Goal: Communication & Community: Ask a question

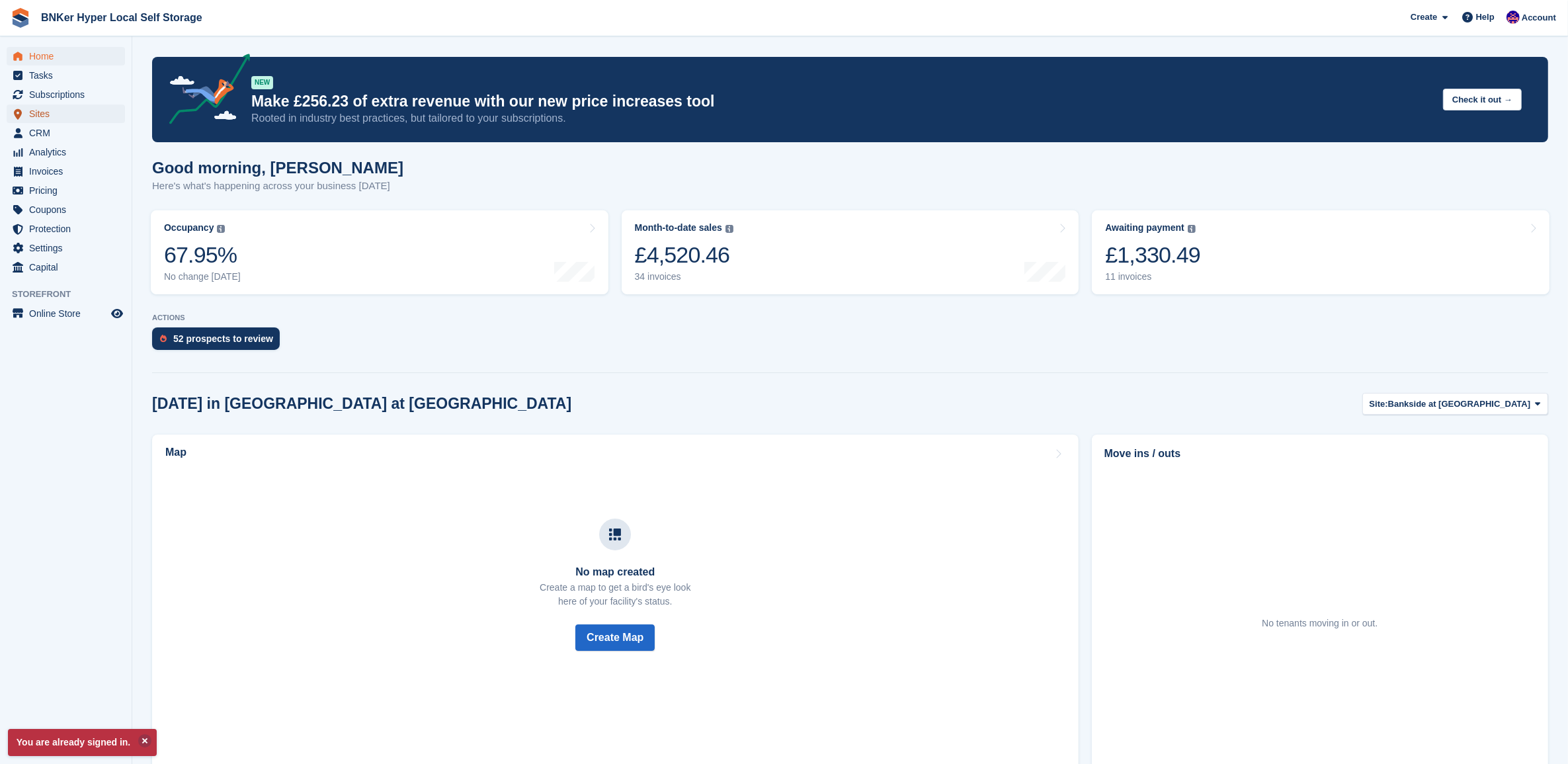
click at [41, 116] on span "Sites" at bounding box center [69, 114] width 79 height 19
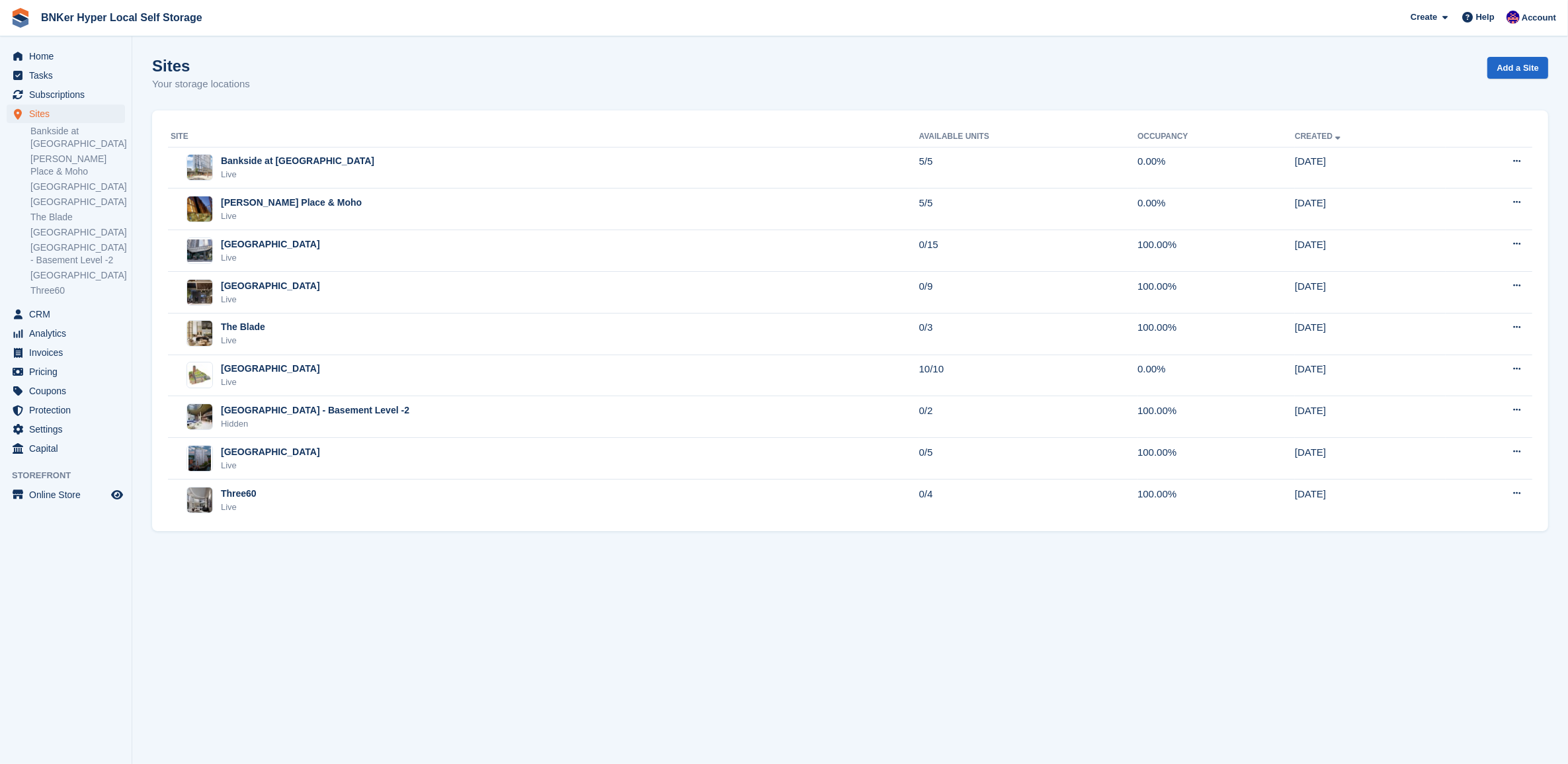
click at [351, 494] on div "Three60 Live" at bounding box center [545, 501] width 748 height 27
click at [344, 336] on div "The Blade Live" at bounding box center [545, 333] width 748 height 27
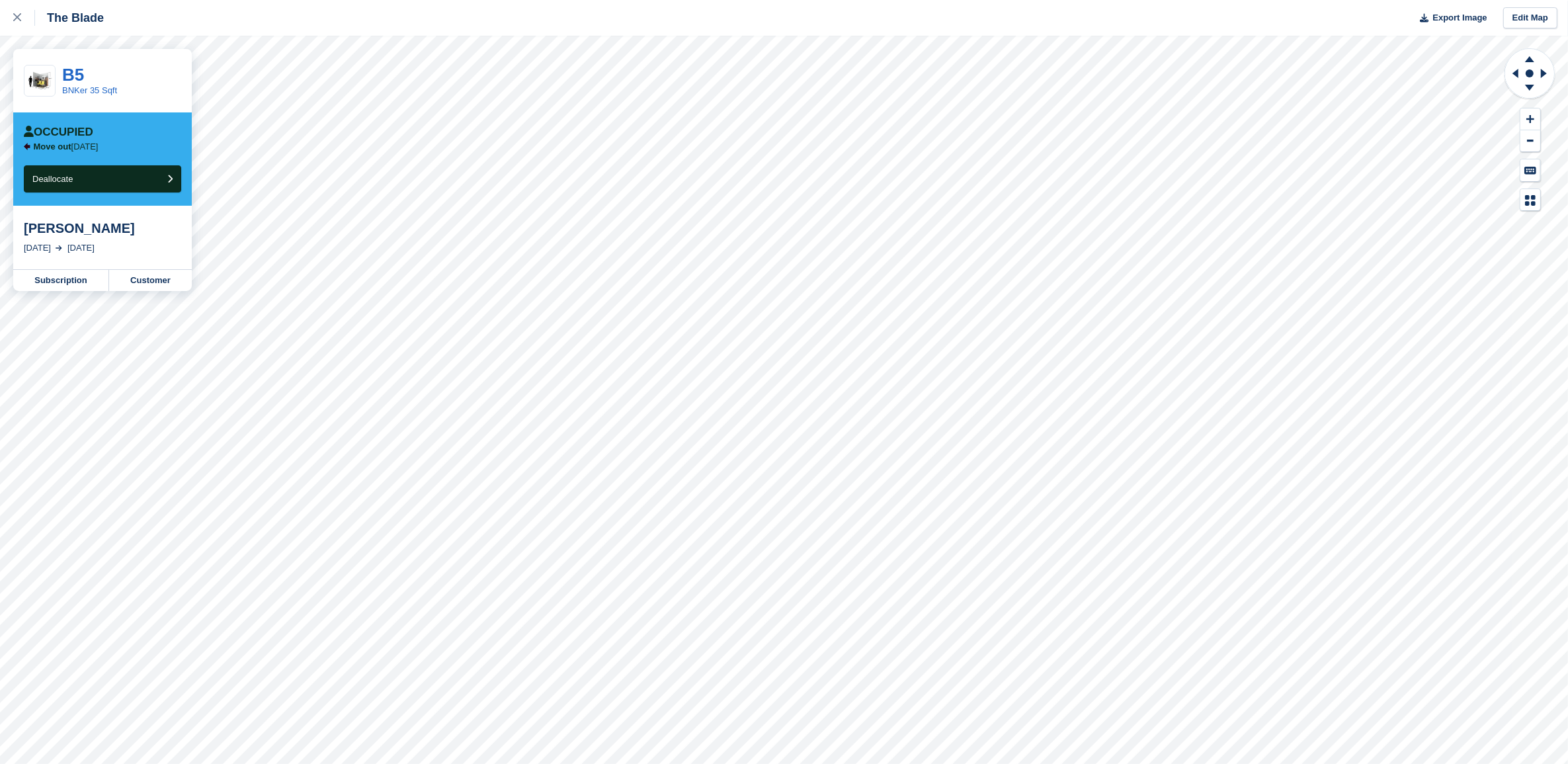
click at [4, 20] on link at bounding box center [17, 18] width 35 height 36
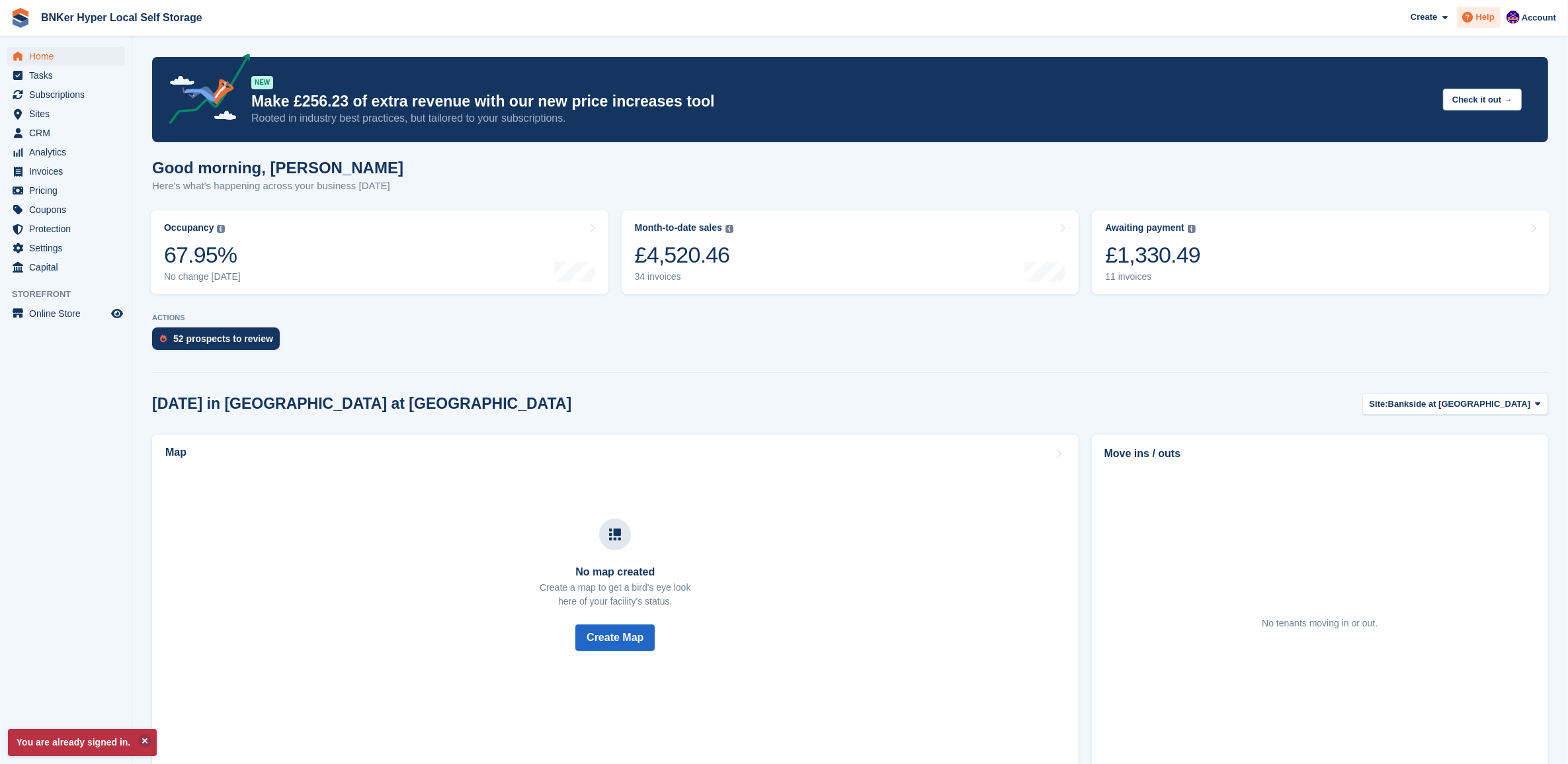
click at [1486, 16] on span "Help" at bounding box center [1485, 17] width 19 height 14
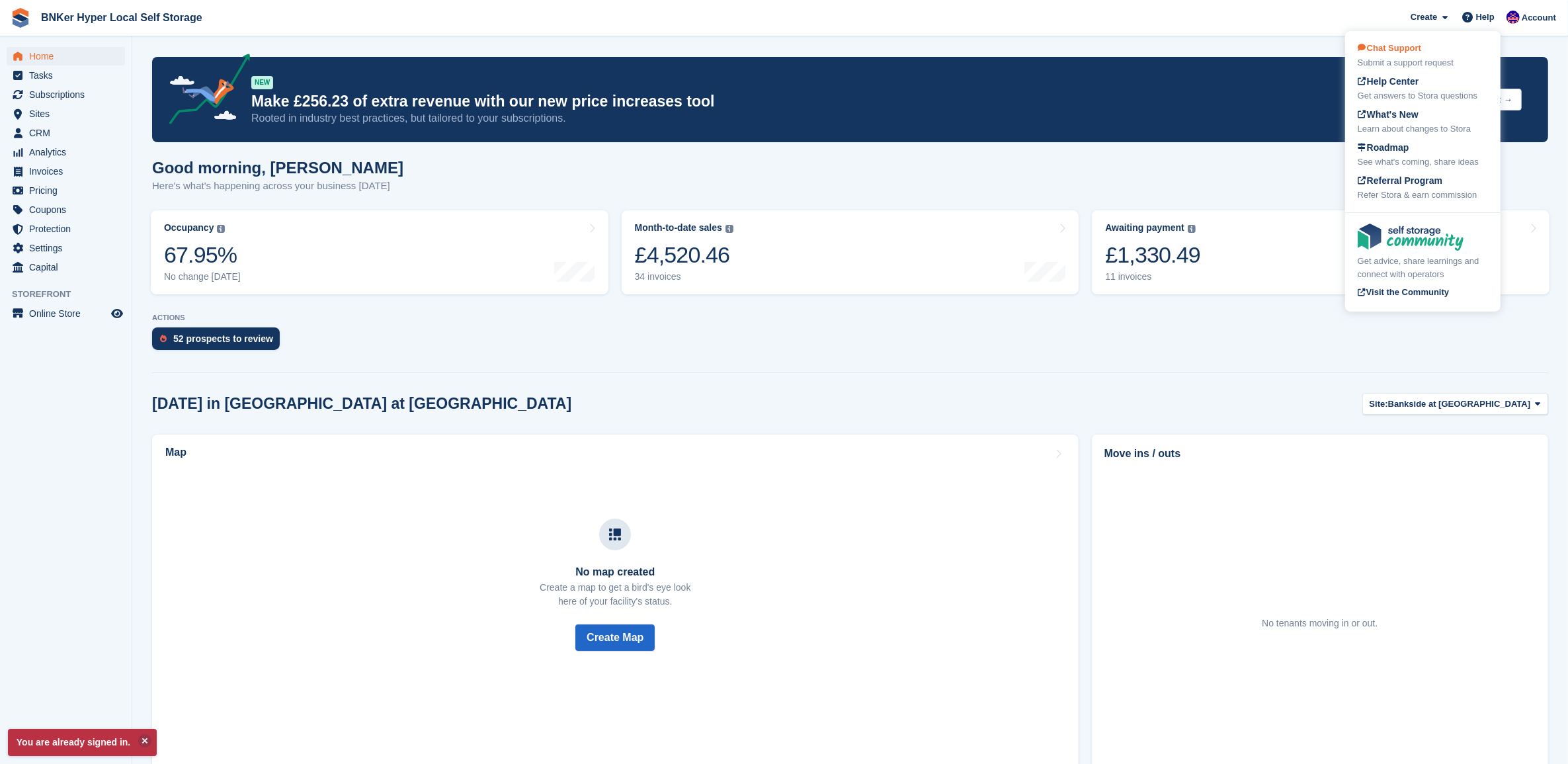
click at [1387, 54] on div "Chat Support Submit a support request" at bounding box center [1422, 55] width 130 height 28
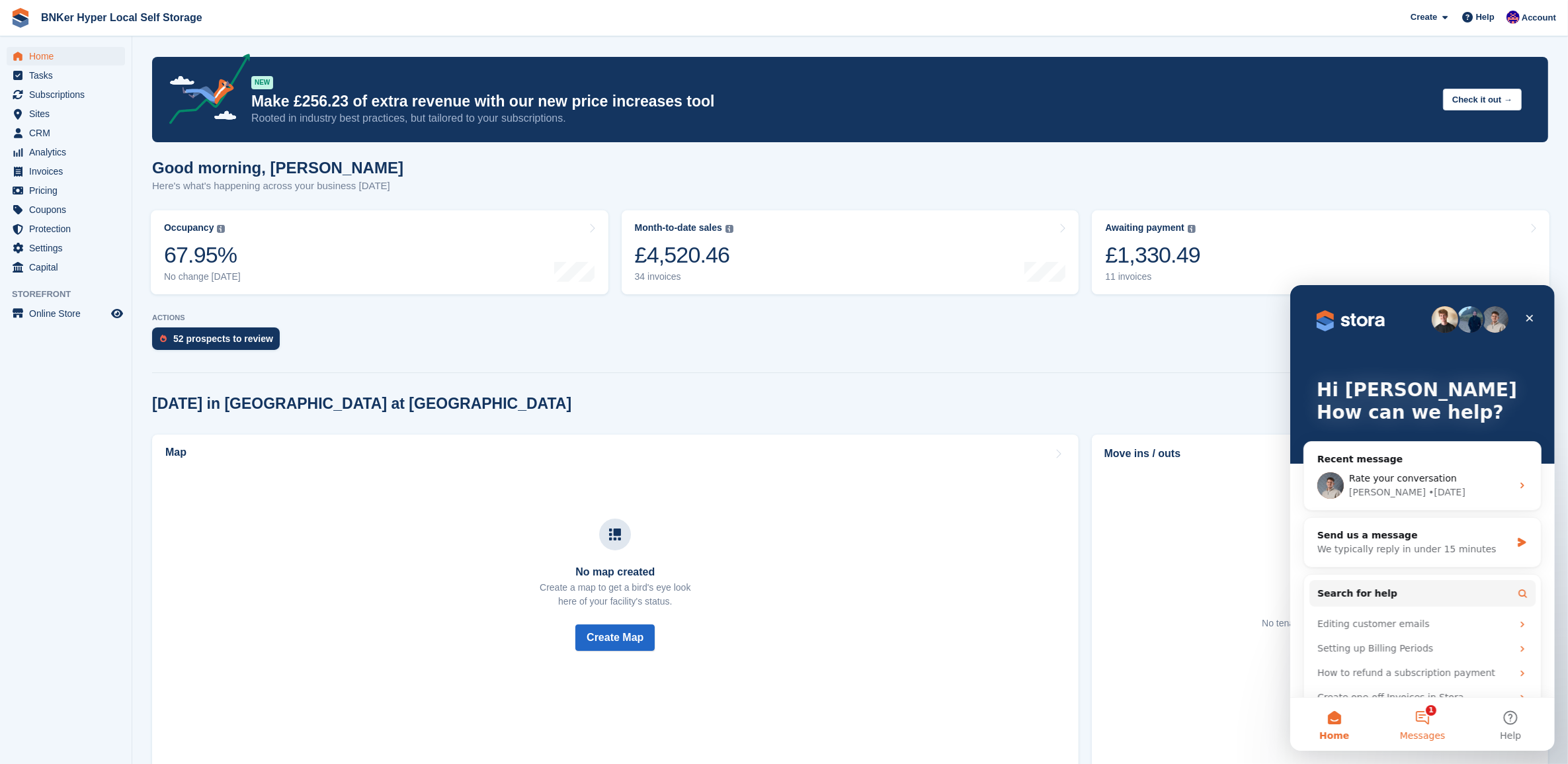
click at [1429, 719] on button "1 Messages" at bounding box center [1421, 723] width 88 height 53
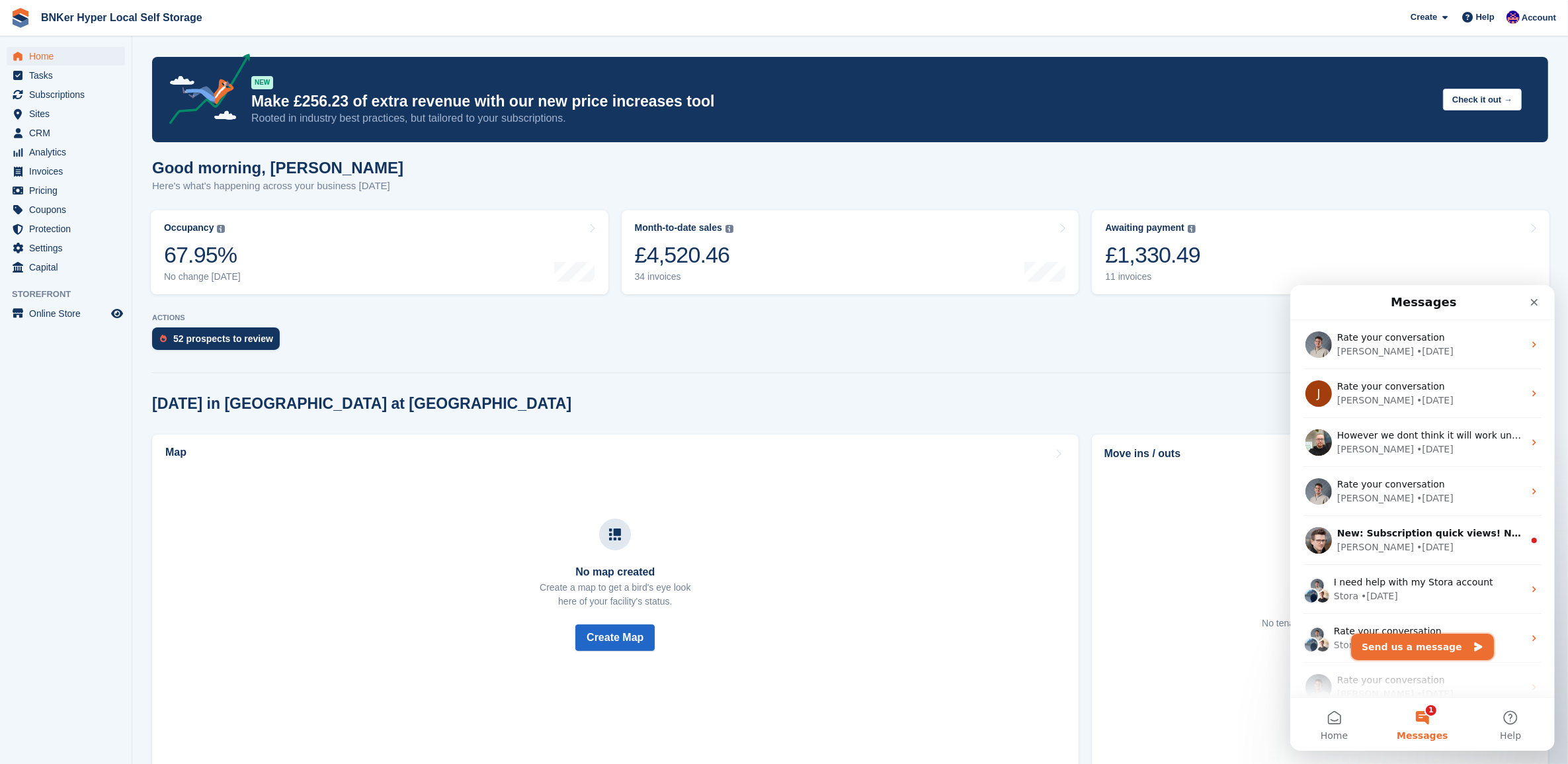
click at [1419, 653] on button "Send us a message" at bounding box center [1422, 645] width 143 height 26
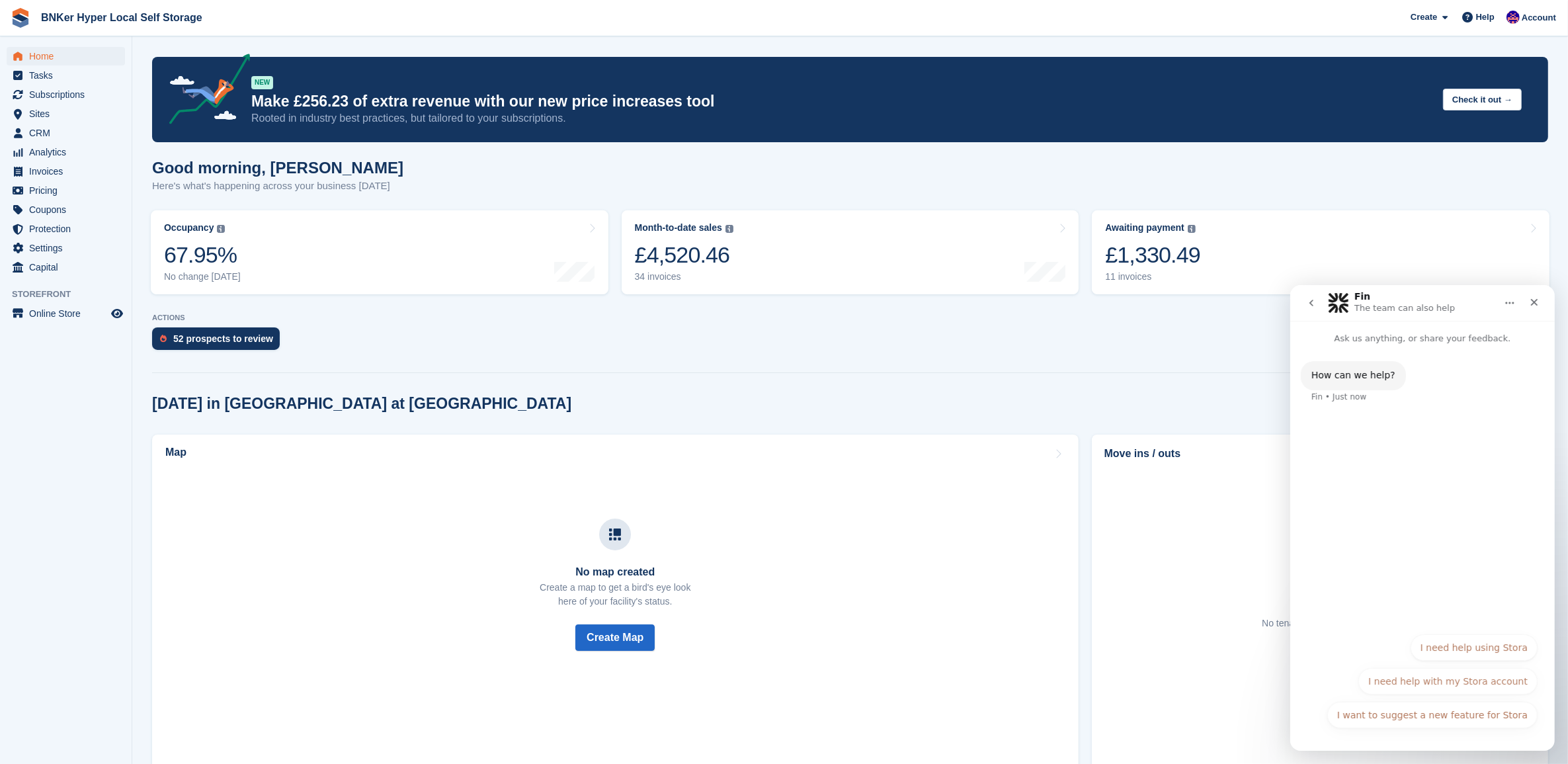
click at [1472, 649] on button "I need help using Stora" at bounding box center [1474, 646] width 127 height 26
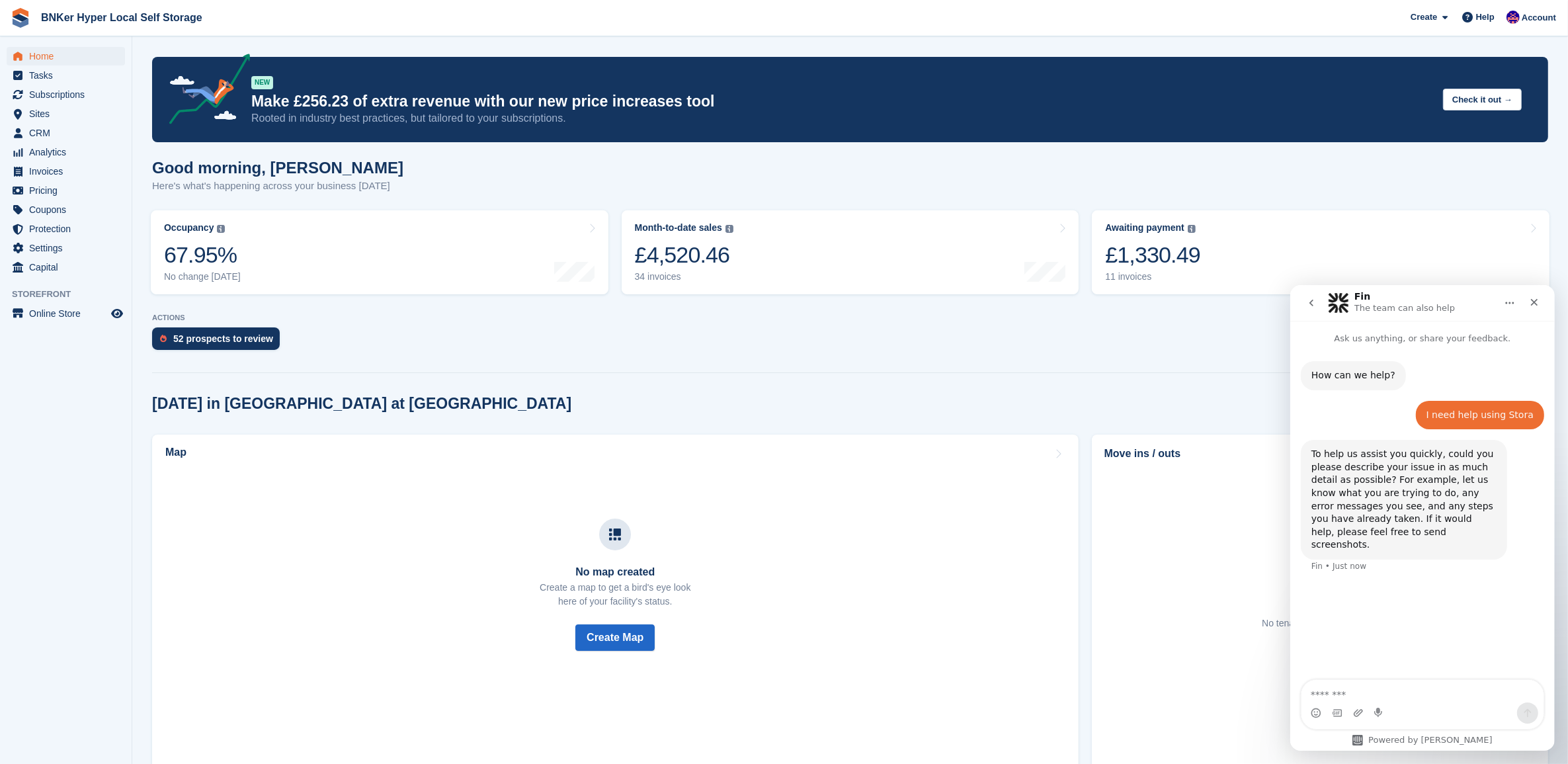
click at [1360, 691] on textarea "Message…" at bounding box center [1422, 690] width 242 height 22
type textarea "**********"
click at [1525, 708] on icon "Send a message…" at bounding box center [1527, 712] width 11 height 11
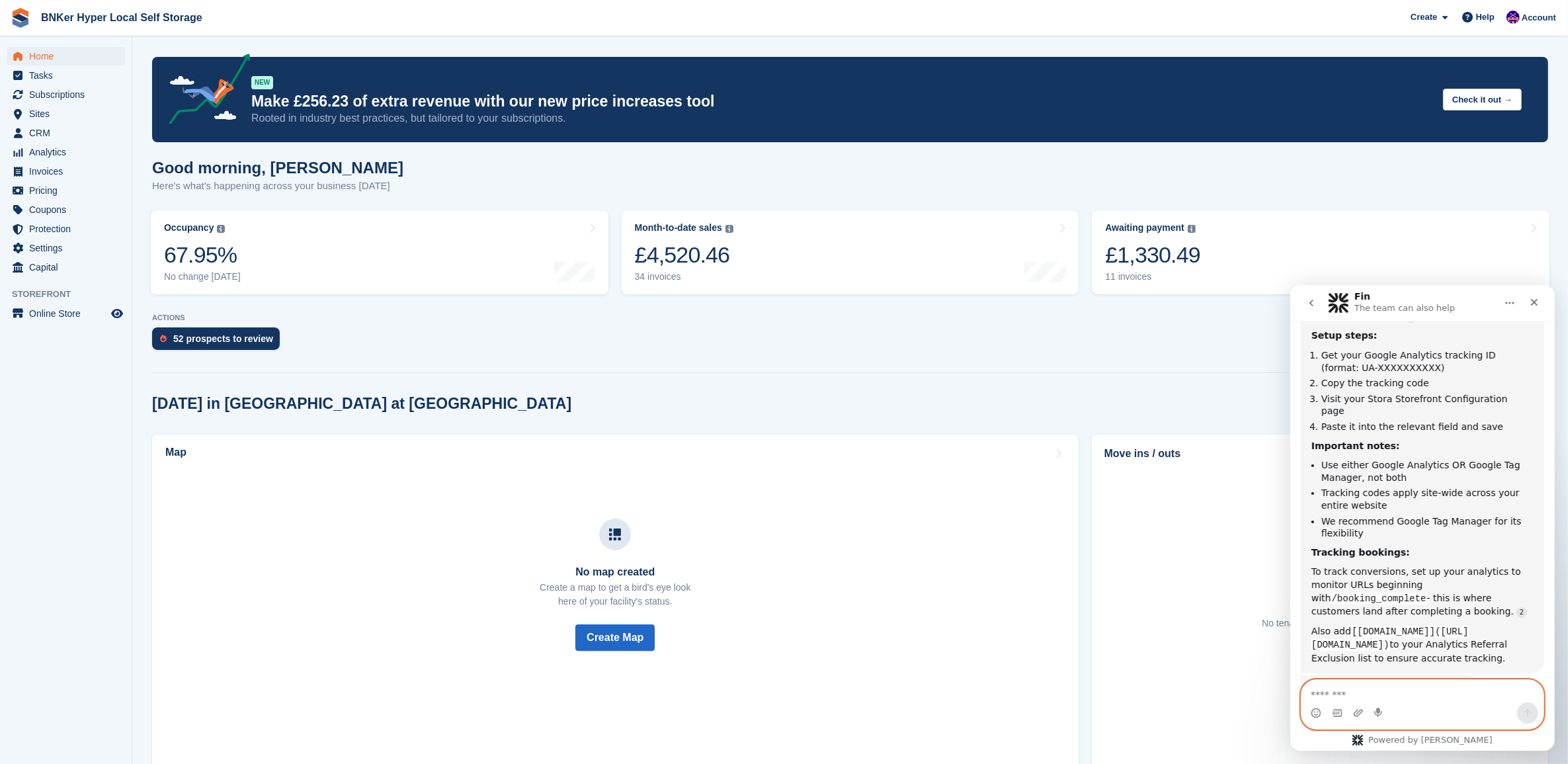
scroll to position [375, 0]
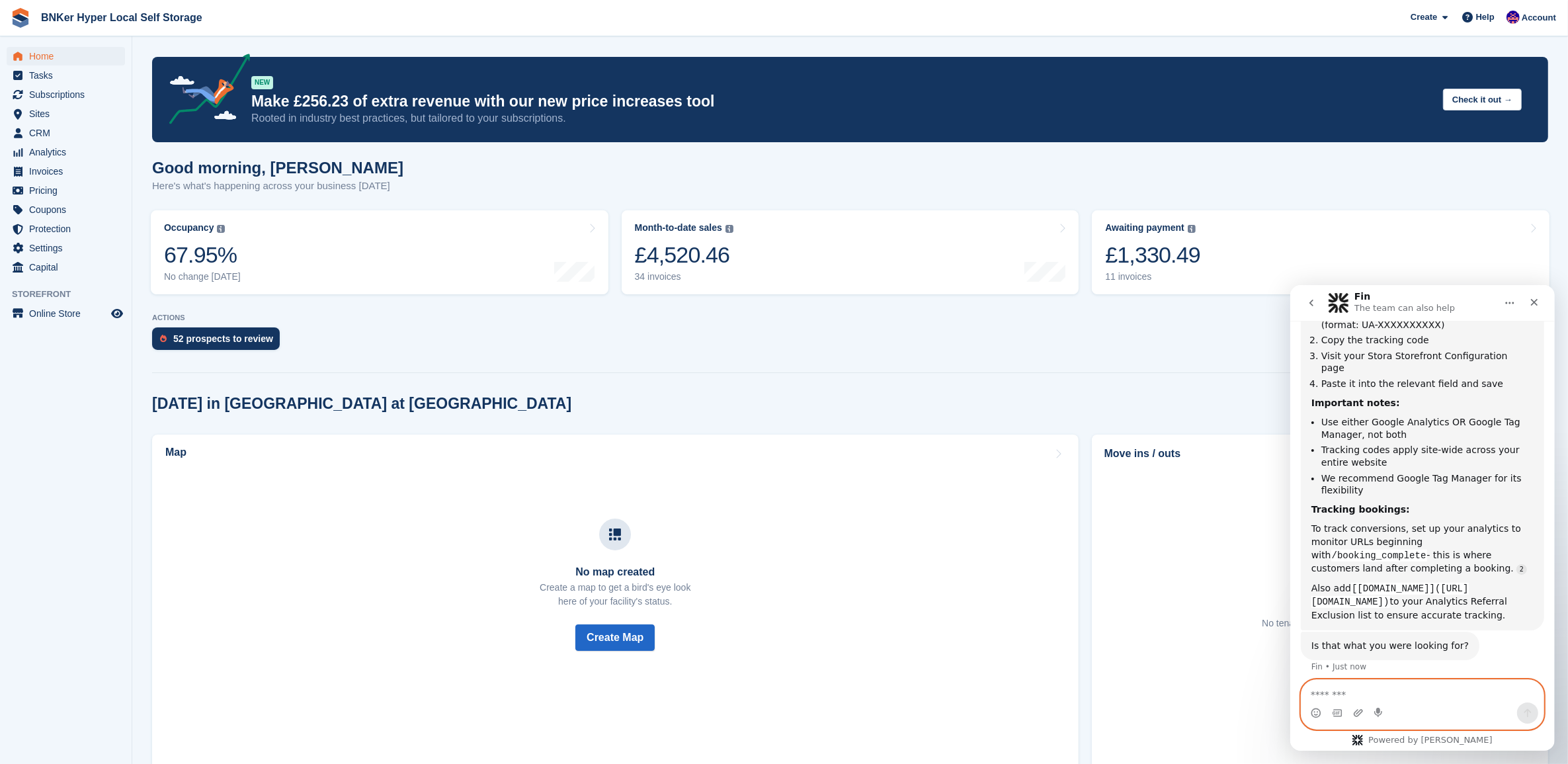
click at [1383, 690] on textarea "Message…" at bounding box center [1422, 690] width 242 height 22
type textarea "****"
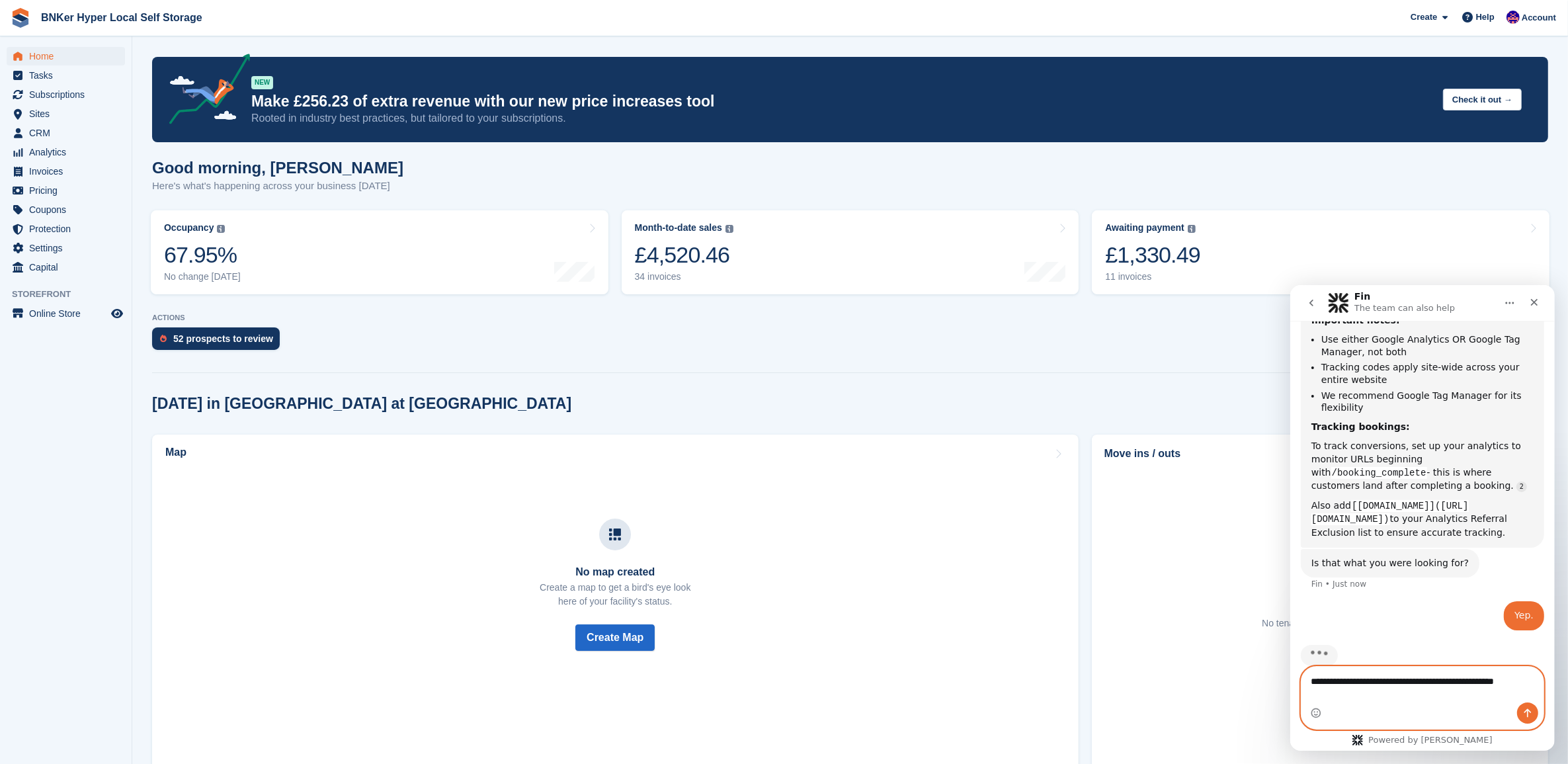
scroll to position [471, 0]
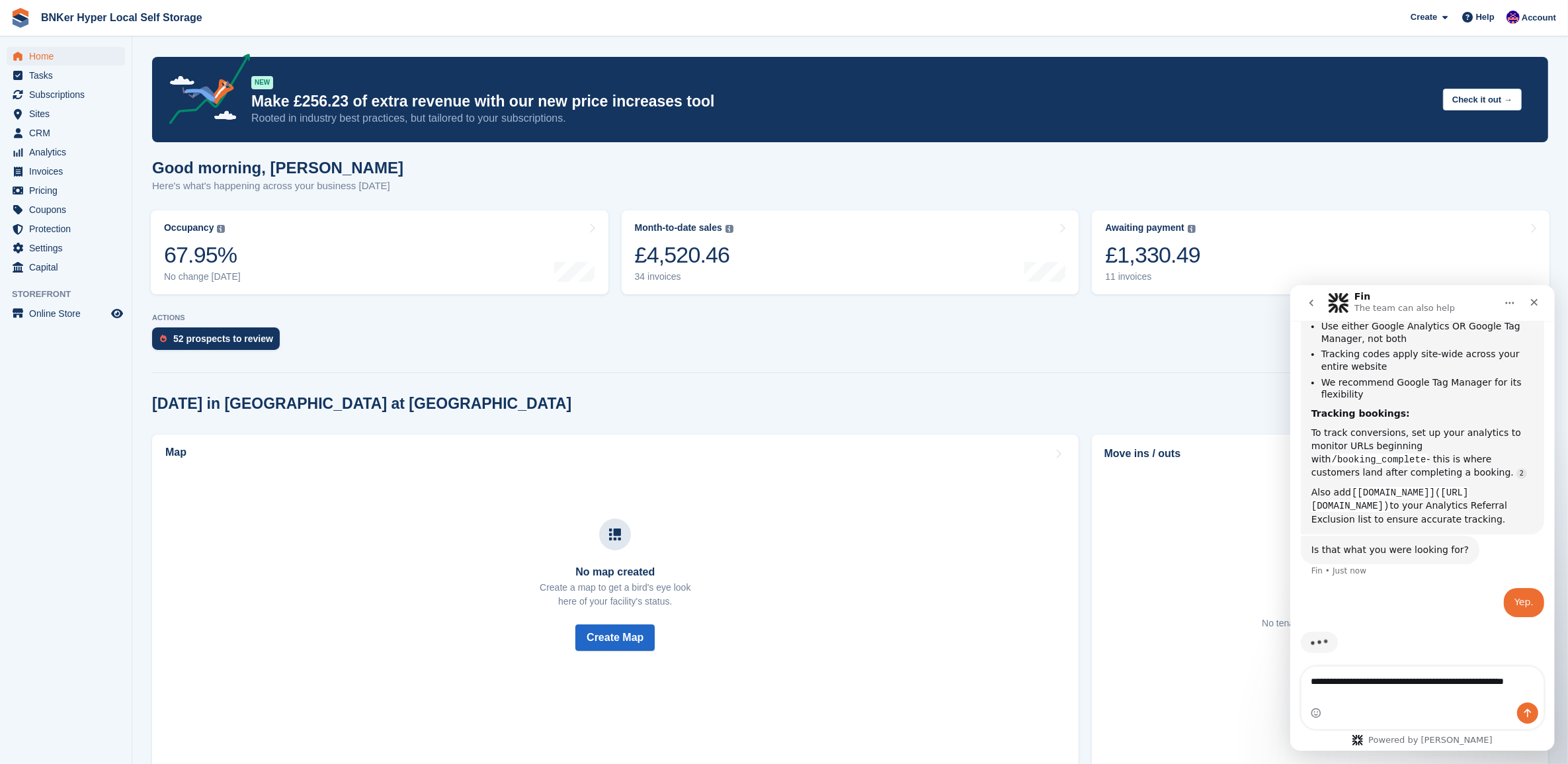
drag, startPoint x: 1434, startPoint y: 689, endPoint x: 1379, endPoint y: 702, distance: 56.5
click at [1367, 705] on div "Intercom messenger" at bounding box center [1422, 713] width 242 height 21
type textarea "**********"
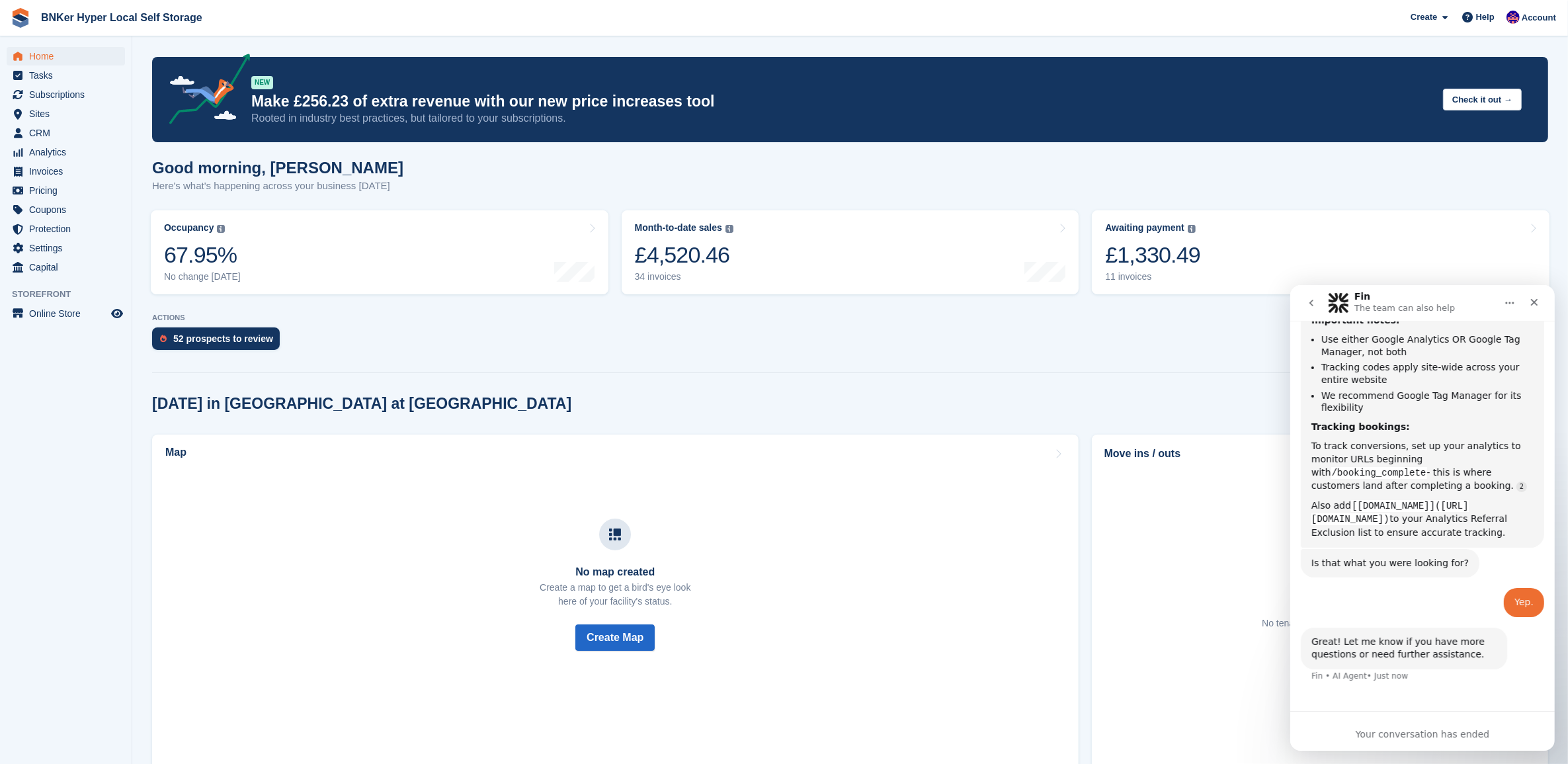
click at [1534, 712] on div "Ask us anything, or share your feedback. How can we help? Fin • 1m ago I need h…" at bounding box center [1422, 535] width 264 height 430
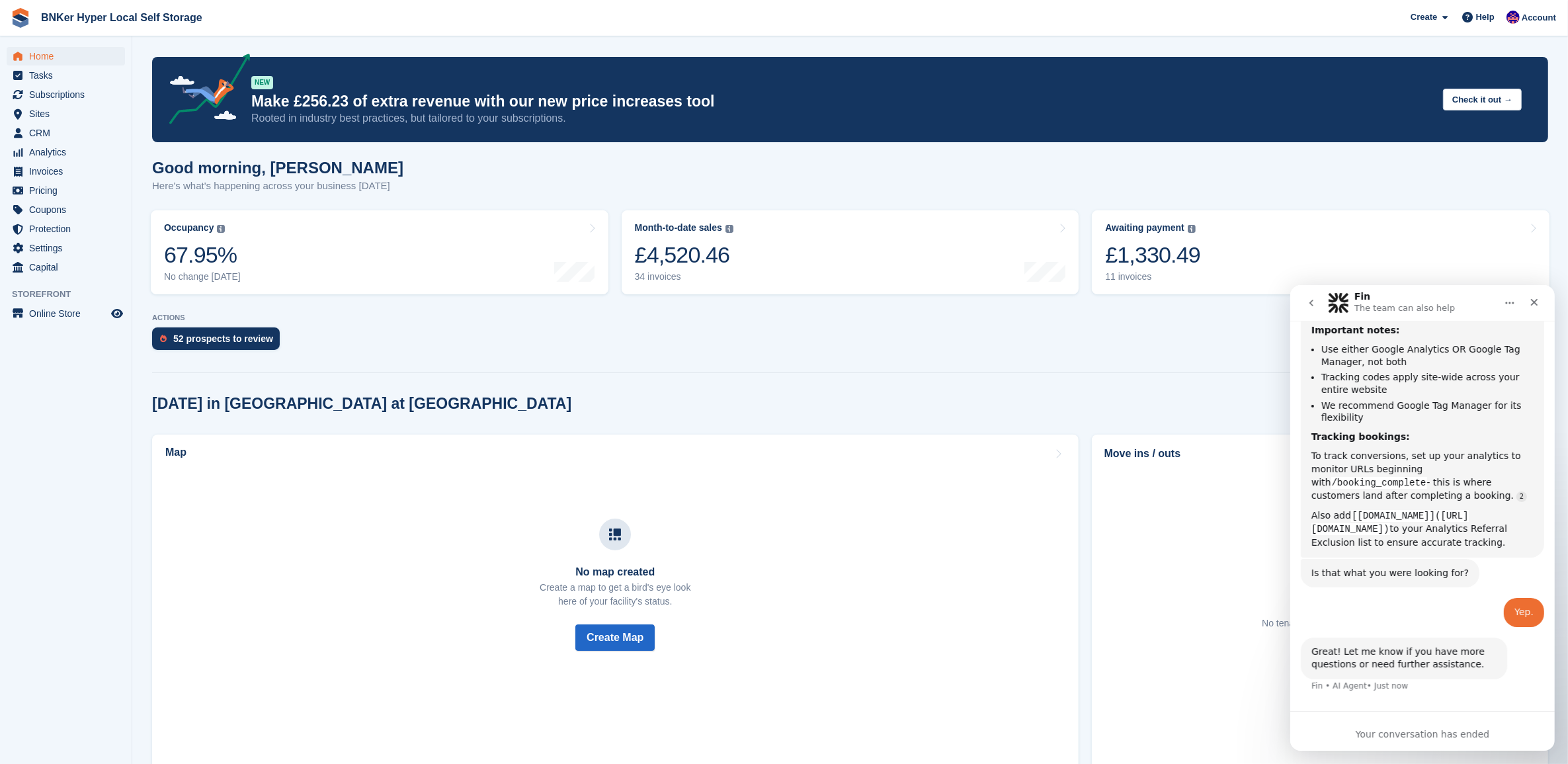
click at [1407, 652] on div "Great! Let me know if you have more questions or need further assistance." at bounding box center [1403, 658] width 185 height 26
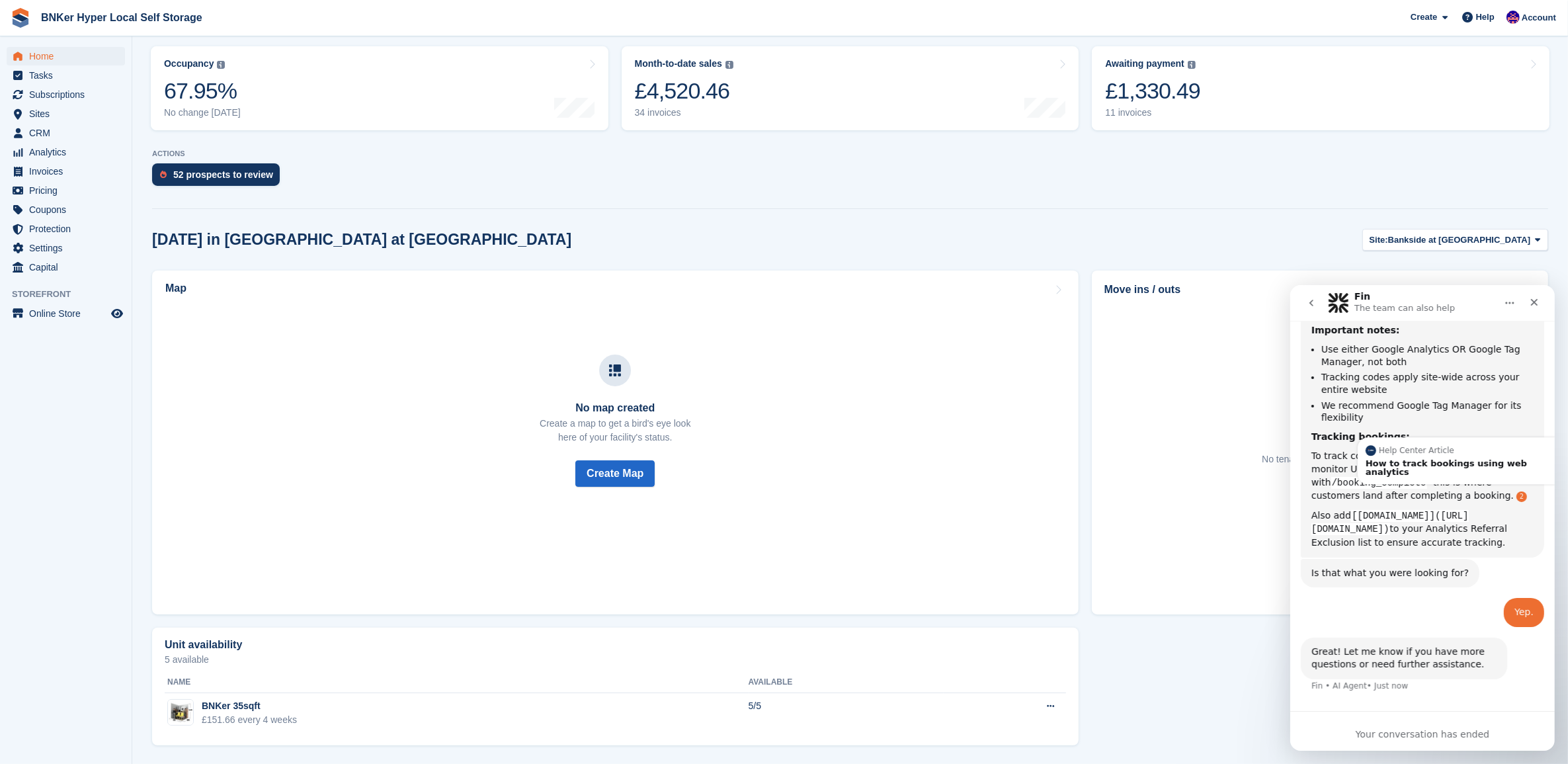
click at [1516, 491] on link "Source reference 5157421:" at bounding box center [1521, 496] width 11 height 11
click at [1434, 458] on div "How to track bookings using web analytics" at bounding box center [1462, 467] width 193 height 17
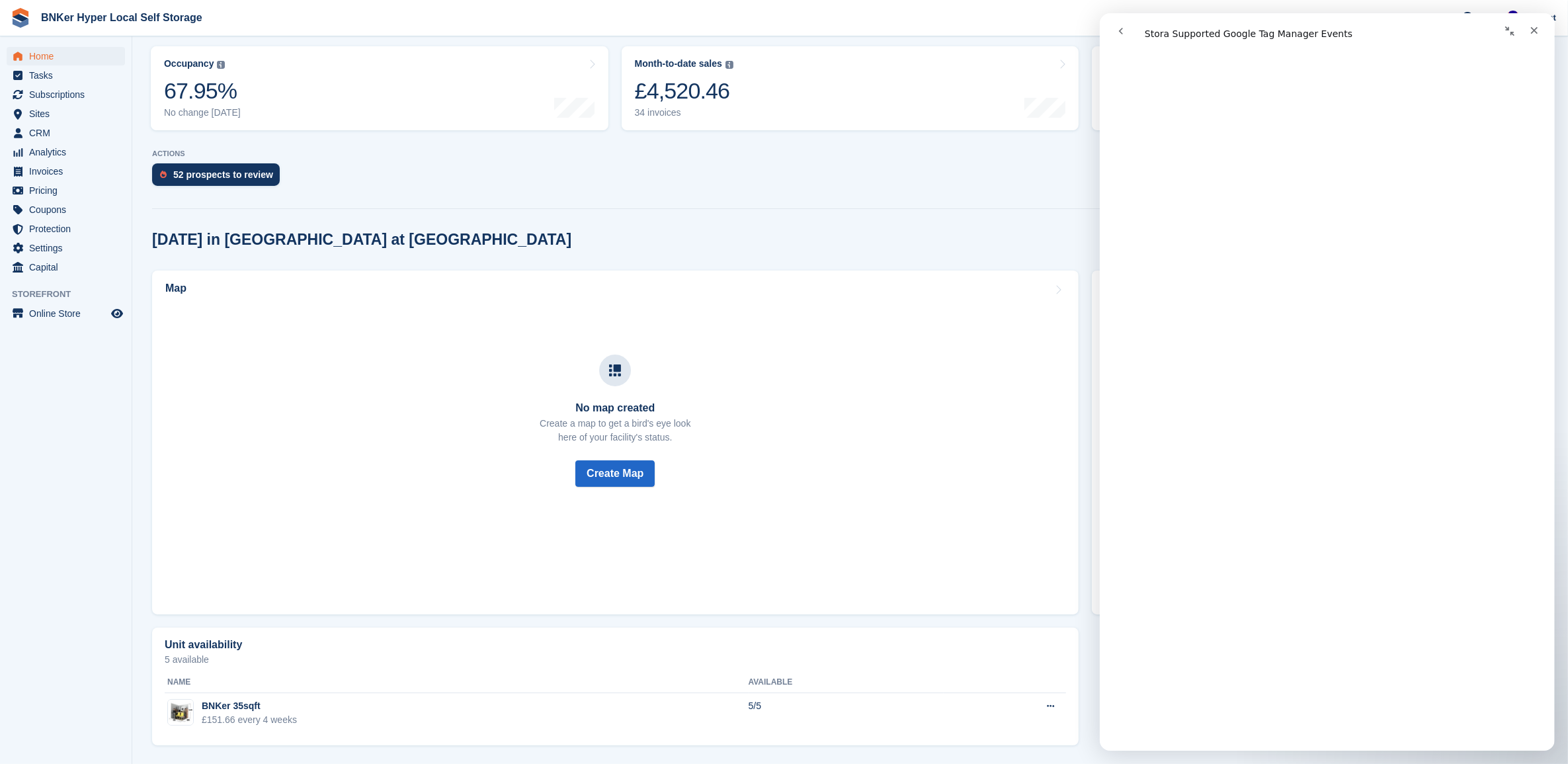
scroll to position [4067, 0]
click at [1338, 750] on link "Open in help center" at bounding box center [1327, 755] width 106 height 11
